Goal: Information Seeking & Learning: Check status

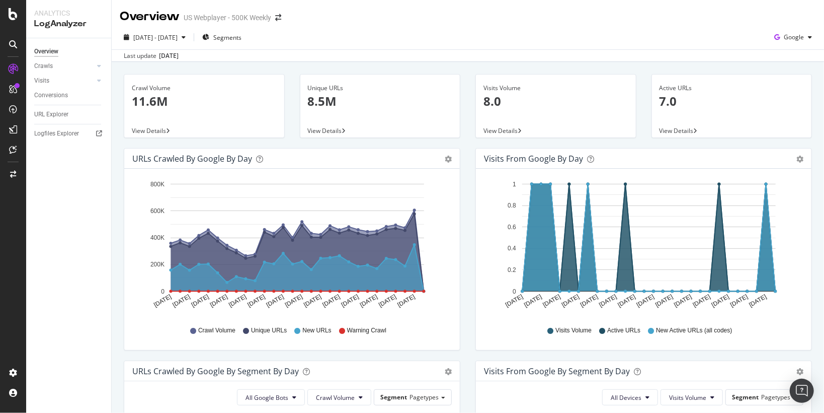
click at [210, 161] on div "URLs Crawled by Google by day" at bounding box center [192, 159] width 120 height 10
click at [50, 50] on div "Overview" at bounding box center [46, 51] width 24 height 11
click at [240, 33] on span "Segments" at bounding box center [227, 37] width 28 height 9
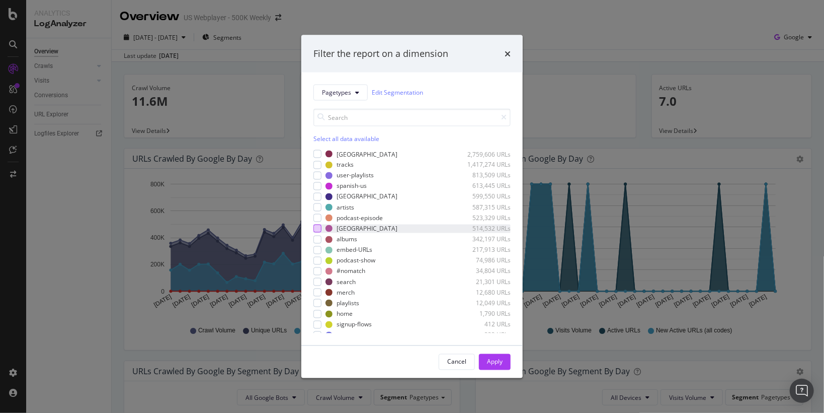
click at [316, 232] on div "modal" at bounding box center [318, 228] width 8 height 8
click at [316, 259] on div "modal" at bounding box center [318, 260] width 8 height 8
click at [317, 216] on div "modal" at bounding box center [318, 218] width 8 height 8
click at [505, 359] on button "Apply" at bounding box center [495, 361] width 32 height 16
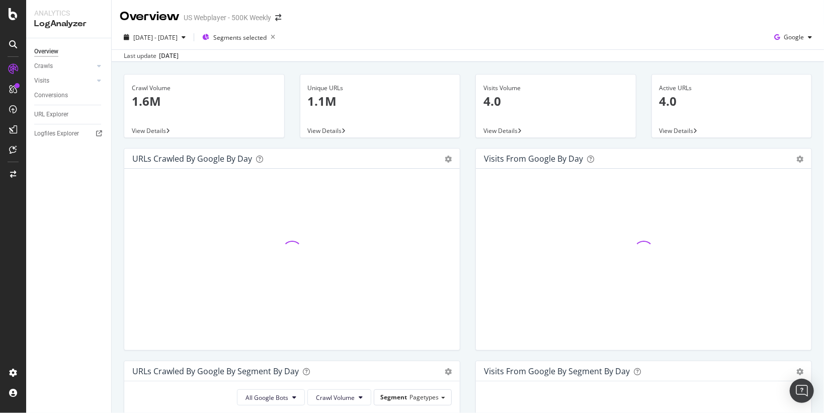
click at [160, 129] on span "View Details" at bounding box center [149, 130] width 34 height 9
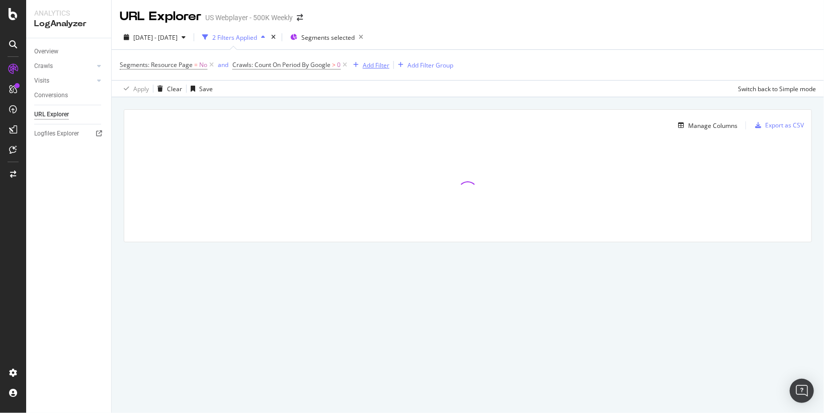
click at [370, 62] on div "Add Filter" at bounding box center [376, 65] width 27 height 9
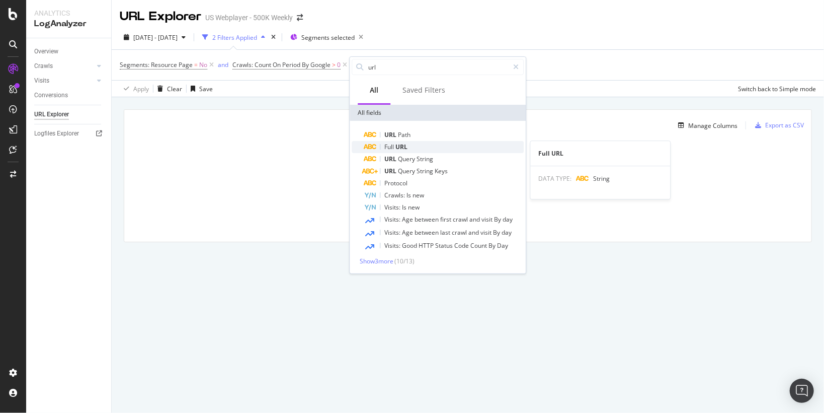
type input "url"
click at [395, 149] on span "Full" at bounding box center [390, 146] width 11 height 9
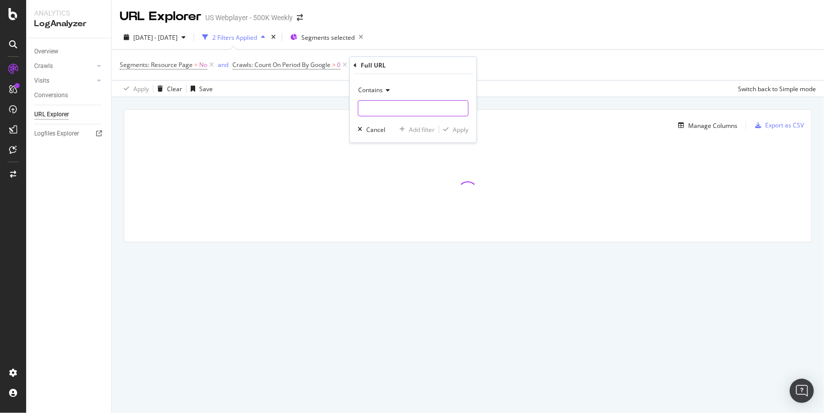
click at [387, 106] on input "text" at bounding box center [413, 108] width 110 height 16
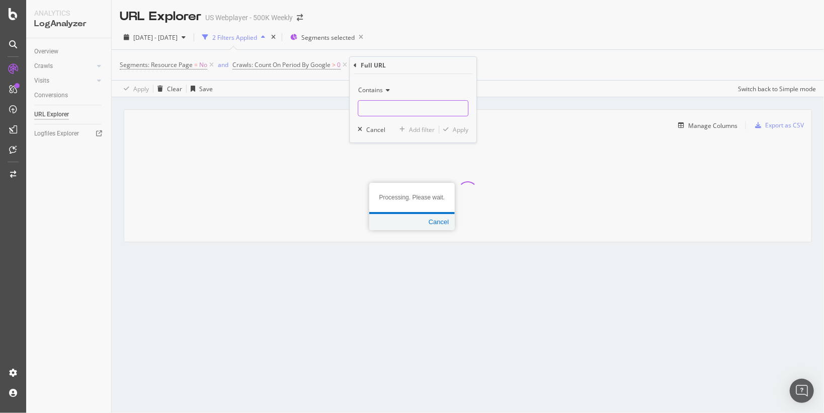
paste input "[URL][DOMAIN_NAME]"
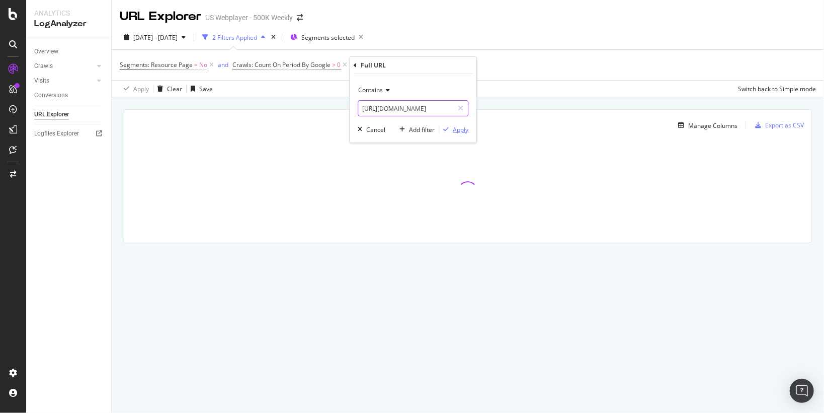
type input "[URL][DOMAIN_NAME]"
click at [464, 127] on div "Apply" at bounding box center [461, 129] width 16 height 9
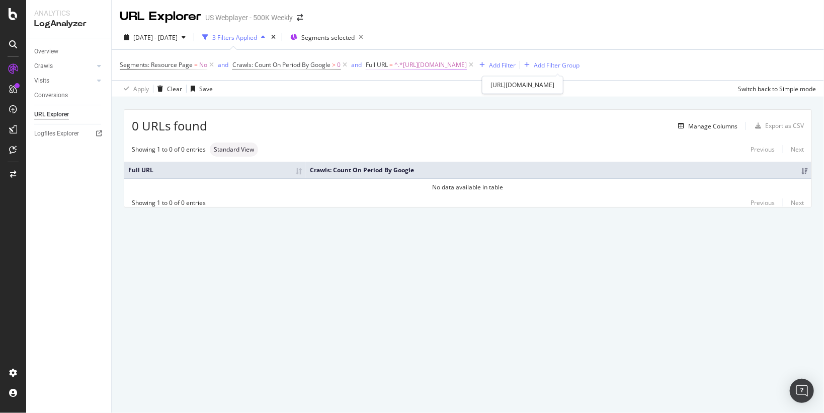
click at [467, 63] on span "^.*[URL][DOMAIN_NAME]" at bounding box center [431, 65] width 72 height 14
click at [447, 106] on input "[URL][DOMAIN_NAME]" at bounding box center [422, 107] width 95 height 16
click at [453, 107] on input "[URL][DOMAIN_NAME]" at bounding box center [422, 107] width 95 height 16
click at [398, 106] on input "/es-ar/podcasts/3915bdb8-e06f-4d0b-bfe0-a8a5df793e94/episodes/ed5e89ea-550a-414…" at bounding box center [422, 107] width 95 height 16
type input "3915bdb8-e06f-4d0b-bfe0-a8a5df793e94/episodes/ed5e89ea-550a-414f-bf34-ed0a66b2a…"
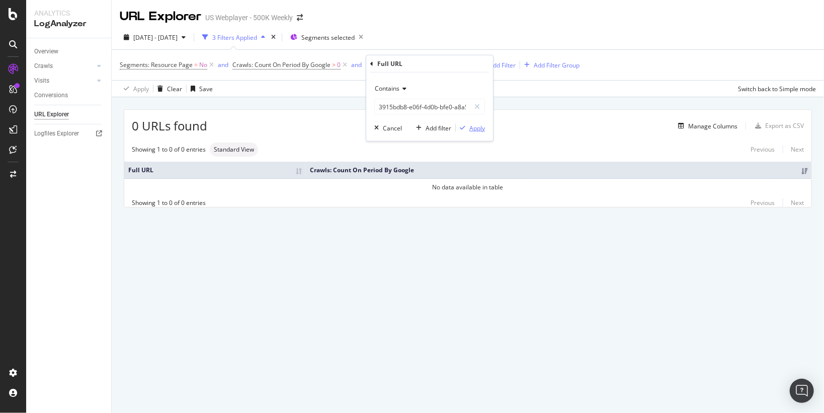
click at [476, 129] on div "Apply" at bounding box center [478, 127] width 16 height 9
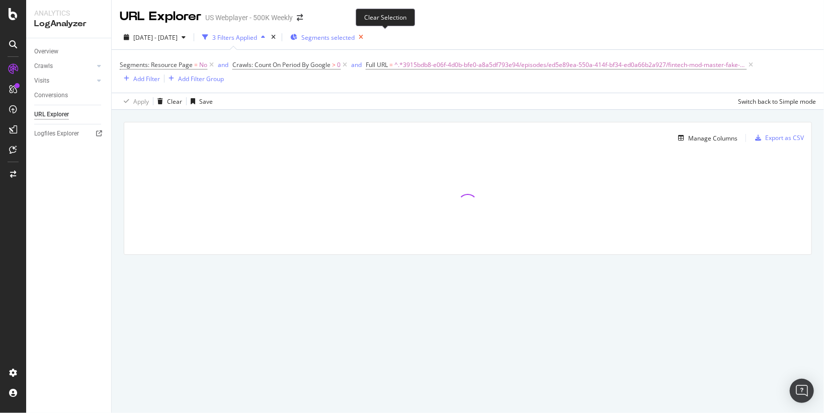
click at [367, 36] on icon "button" at bounding box center [361, 37] width 13 height 14
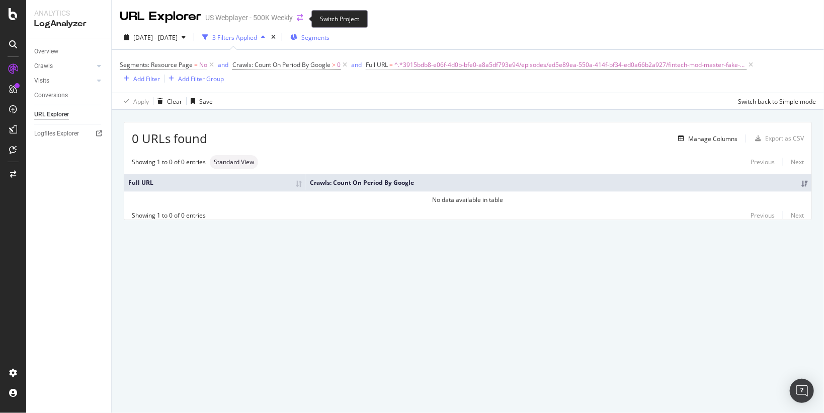
click at [299, 20] on icon "arrow-right-arrow-left" at bounding box center [300, 17] width 6 height 7
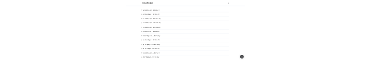
scroll to position [6, 0]
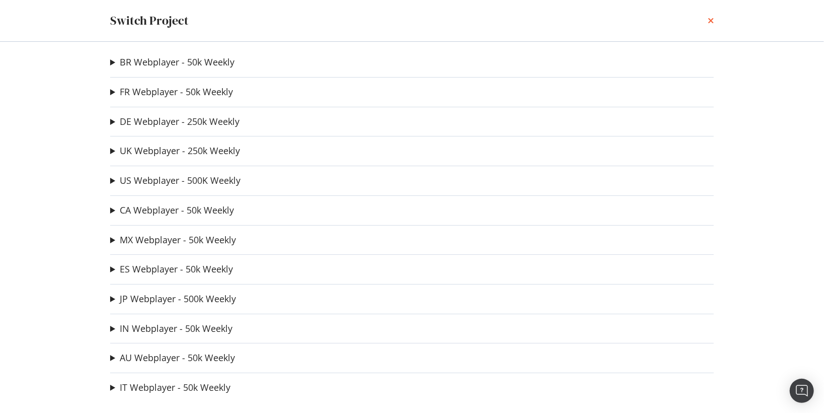
click at [711, 22] on icon "times" at bounding box center [711, 21] width 6 height 8
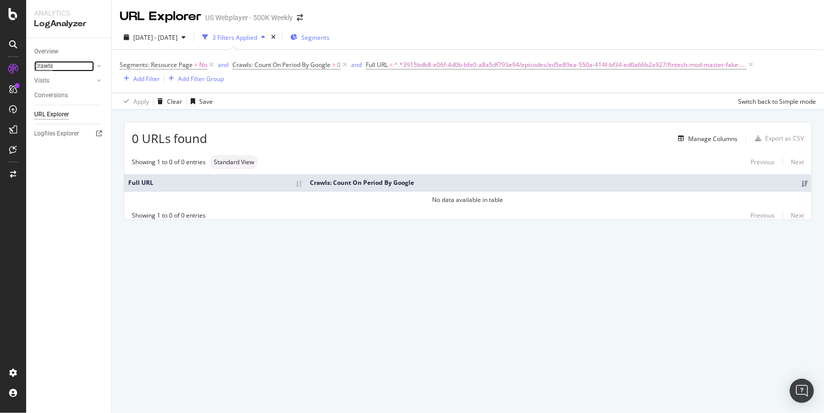
click at [48, 65] on div "Crawls" at bounding box center [43, 66] width 19 height 11
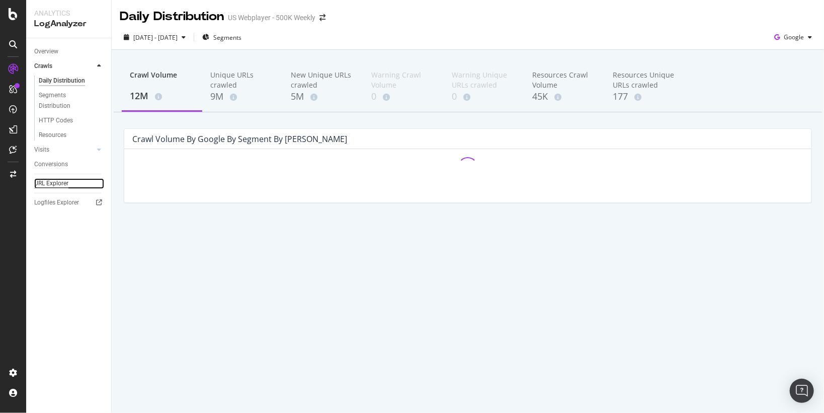
click at [63, 186] on div "URL Explorer" at bounding box center [51, 183] width 34 height 11
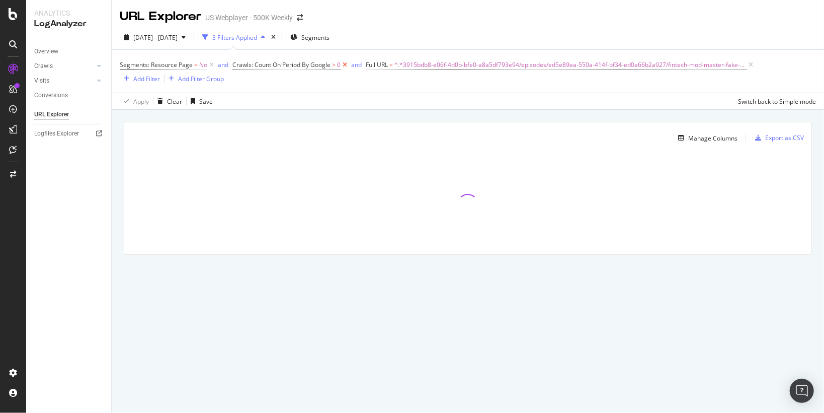
click at [344, 64] on icon at bounding box center [345, 65] width 9 height 10
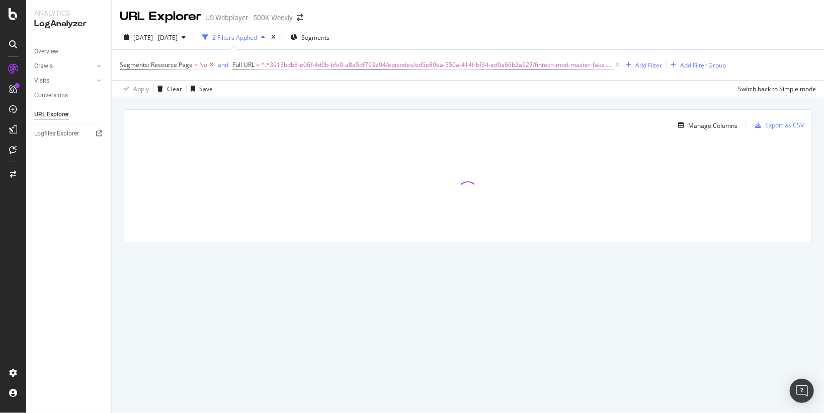
click at [211, 64] on icon at bounding box center [211, 65] width 9 height 10
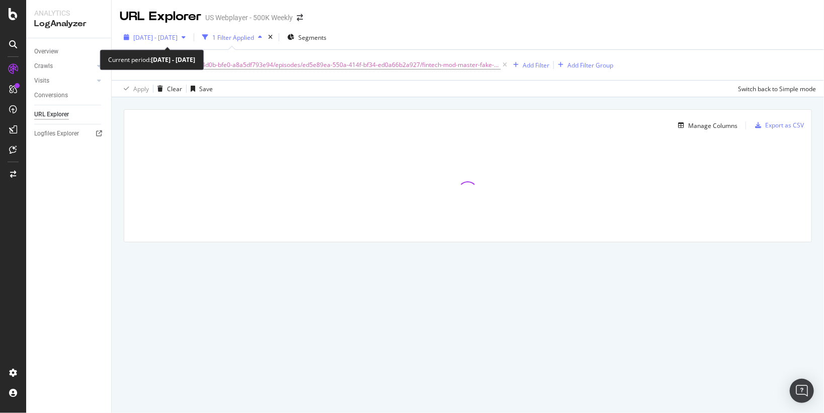
click at [190, 34] on div "[DATE] - [DATE]" at bounding box center [155, 37] width 70 height 15
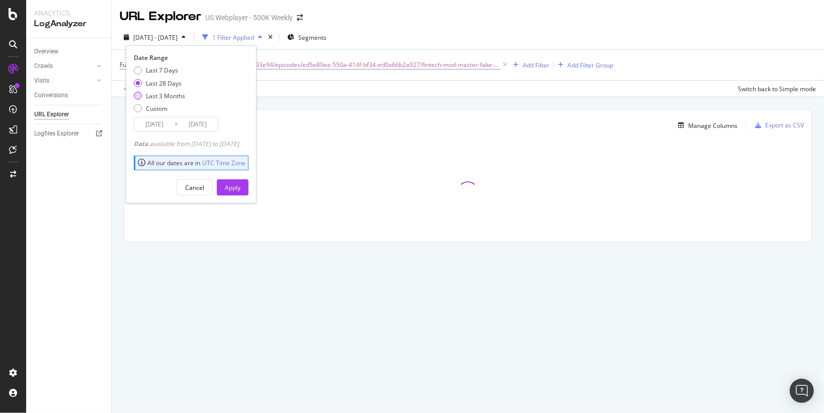
click at [139, 97] on div "Last 3 Months" at bounding box center [138, 96] width 8 height 8
type input "[DATE]"
click at [241, 187] on div "Apply" at bounding box center [233, 187] width 16 height 9
